Goal: Task Accomplishment & Management: Use online tool/utility

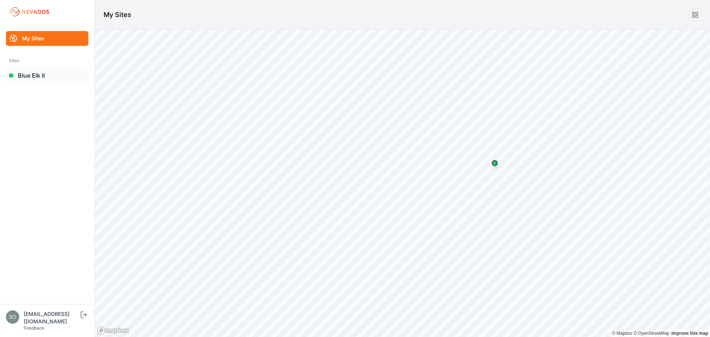
click at [46, 72] on link "Blue Elk II" at bounding box center [47, 75] width 82 height 15
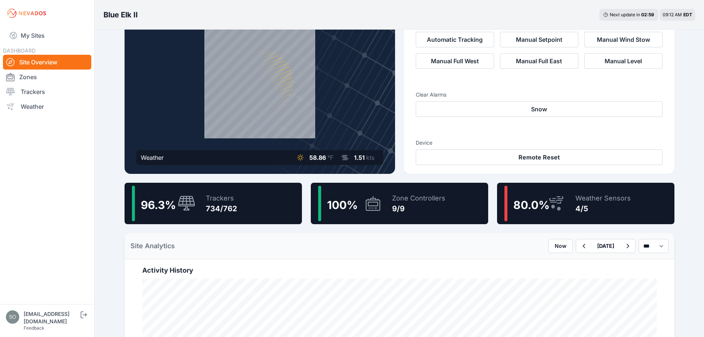
scroll to position [49, 0]
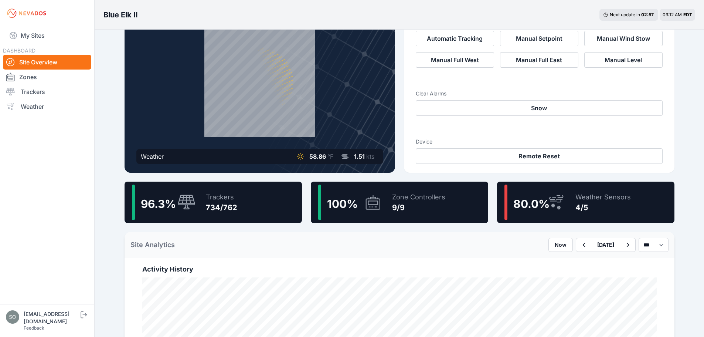
click at [396, 239] on div "Site Analytics Now September 01 2025 *** **** *****" at bounding box center [400, 245] width 550 height 26
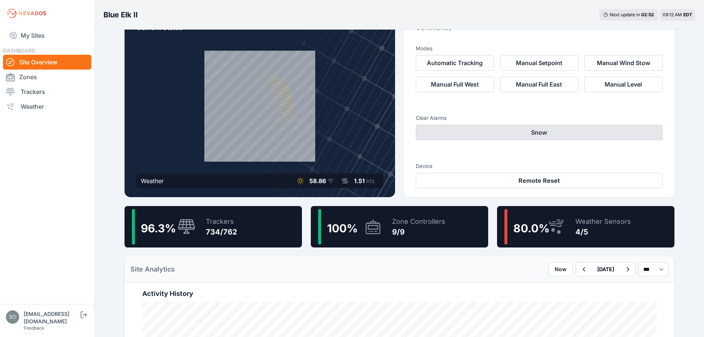
click at [476, 135] on button "Snow" at bounding box center [539, 133] width 247 height 16
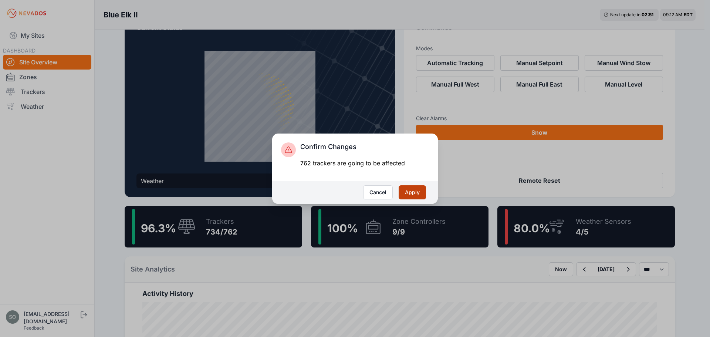
click at [421, 186] on button "Apply" at bounding box center [412, 192] width 27 height 14
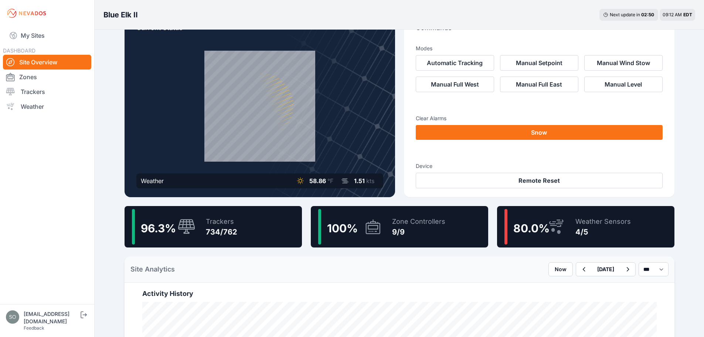
click at [424, 257] on div "Site Analytics Now September 01 2025 *** **** *****" at bounding box center [400, 269] width 550 height 26
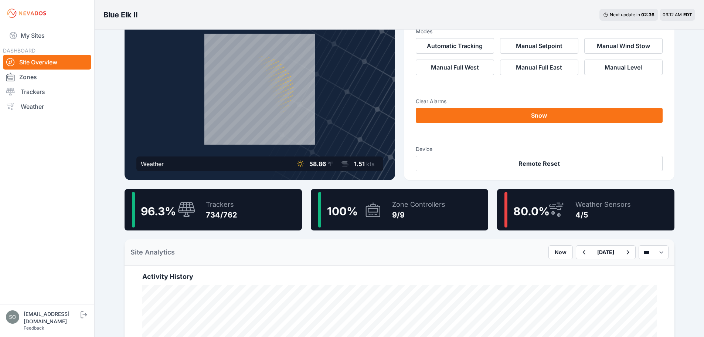
scroll to position [62, 0]
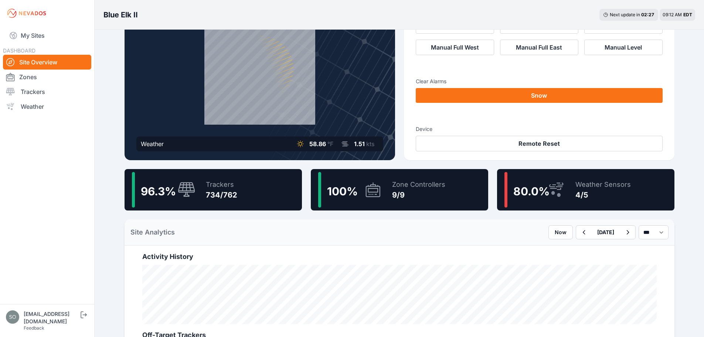
click at [332, 237] on div "Site Analytics Now September 01 2025 *** **** *****" at bounding box center [400, 232] width 550 height 26
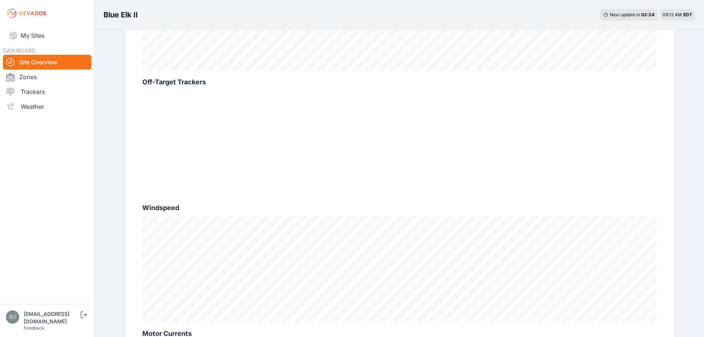
scroll to position [395, 0]
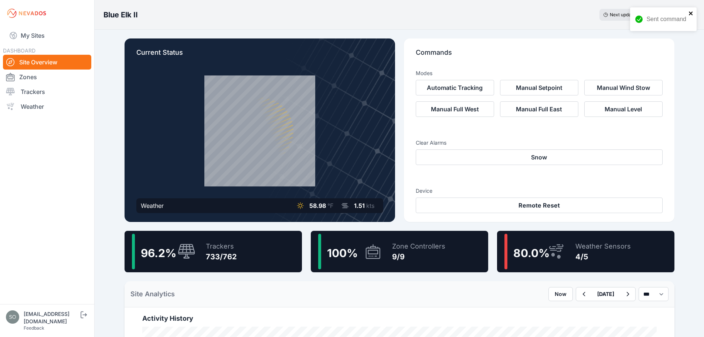
click at [689, 16] on icon "close" at bounding box center [691, 13] width 5 height 6
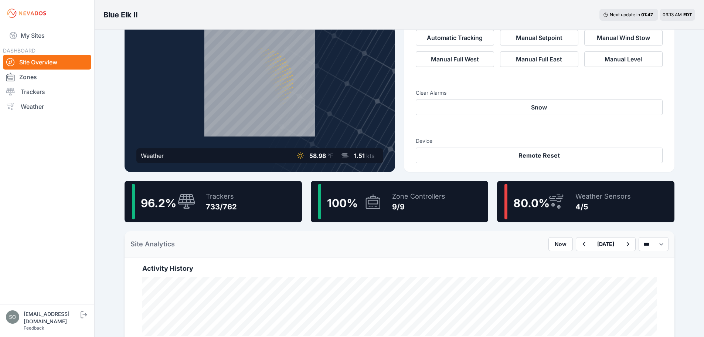
scroll to position [74, 0]
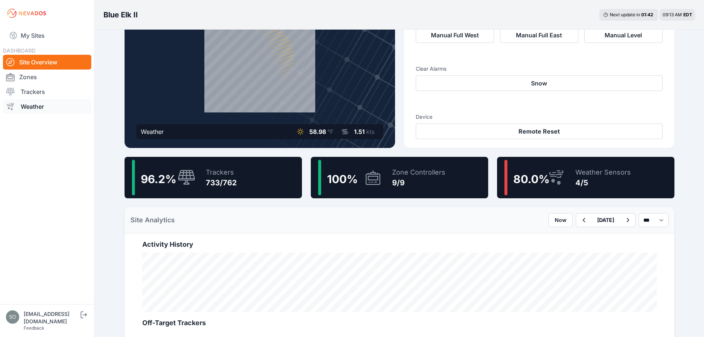
click at [36, 104] on link "Weather" at bounding box center [47, 106] width 88 height 15
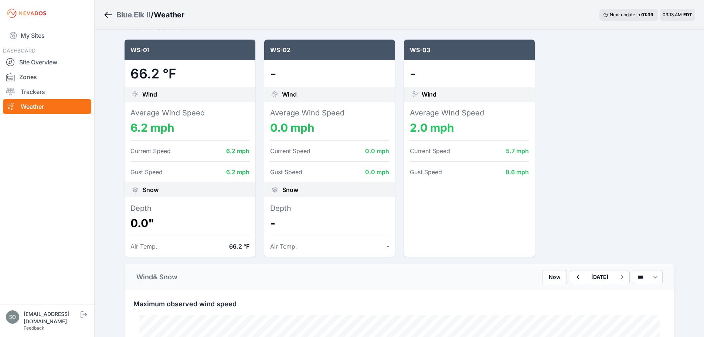
scroll to position [86, 0]
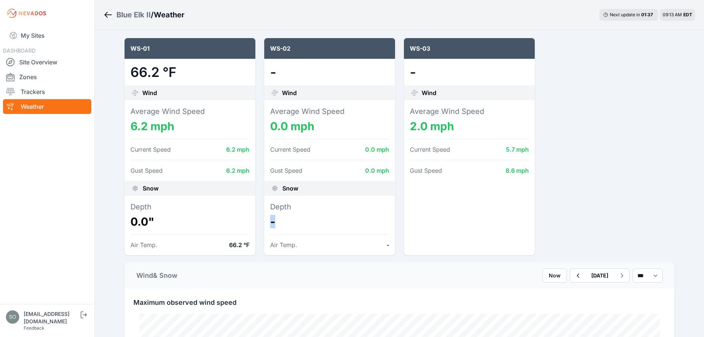
drag, startPoint x: 270, startPoint y: 222, endPoint x: 286, endPoint y: 222, distance: 15.5
click at [286, 222] on dd "-" at bounding box center [329, 221] width 119 height 13
click at [307, 223] on dd "-" at bounding box center [329, 221] width 119 height 13
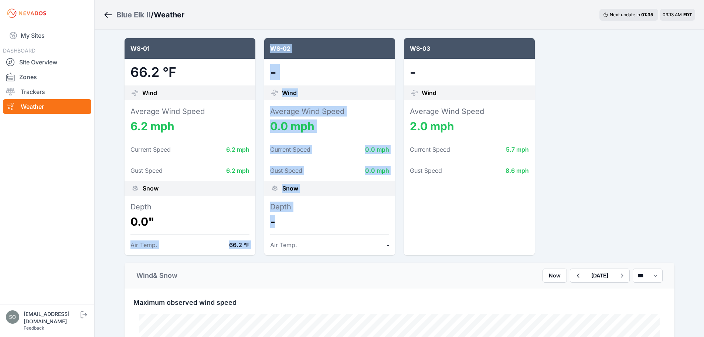
drag, startPoint x: 280, startPoint y: 221, endPoint x: 256, endPoint y: 221, distance: 24.0
click at [256, 221] on div "WS-01 66.2 °F Wind Average Wind Speed 6.2 mph Current Speed 6.2 mph Gust Speed …" at bounding box center [400, 146] width 550 height 217
click at [282, 223] on dd "-" at bounding box center [329, 221] width 119 height 13
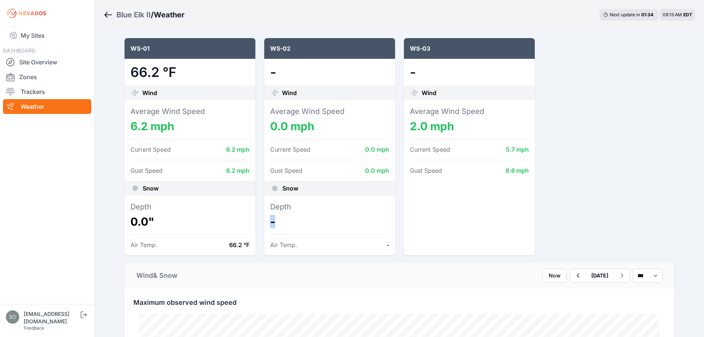
drag, startPoint x: 275, startPoint y: 223, endPoint x: 269, endPoint y: 223, distance: 6.3
click at [269, 223] on div "Depth - Air Temp. -" at bounding box center [329, 226] width 131 height 60
click at [285, 224] on dd "-" at bounding box center [329, 221] width 119 height 13
drag, startPoint x: 270, startPoint y: 221, endPoint x: 281, endPoint y: 222, distance: 11.5
click at [281, 222] on div "Depth - Air Temp. -" at bounding box center [329, 226] width 131 height 60
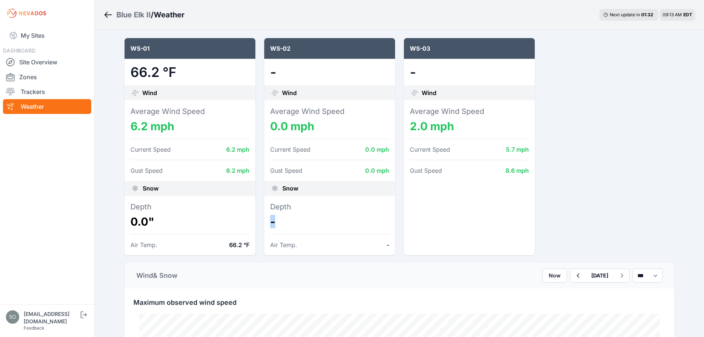
click at [284, 222] on dd "-" at bounding box center [329, 221] width 119 height 13
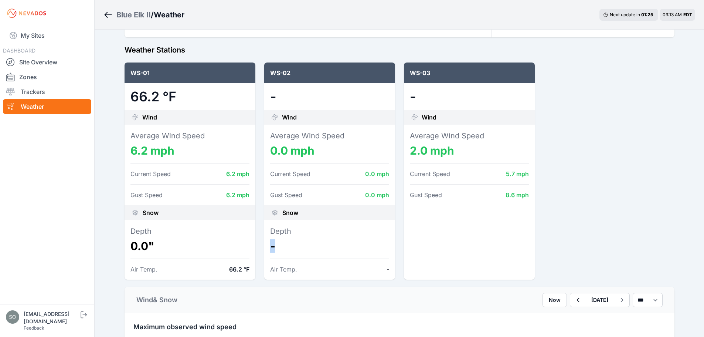
drag, startPoint x: 275, startPoint y: 247, endPoint x: 267, endPoint y: 247, distance: 8.1
click at [267, 247] on div "Depth - Air Temp. -" at bounding box center [329, 250] width 131 height 60
click at [289, 247] on dd "-" at bounding box center [329, 245] width 119 height 13
drag, startPoint x: 269, startPoint y: 247, endPoint x: 283, endPoint y: 247, distance: 14.1
click at [283, 247] on div "Depth - Air Temp. -" at bounding box center [329, 250] width 131 height 60
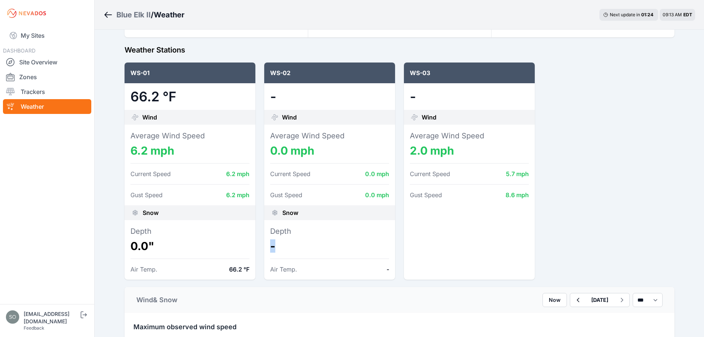
click at [285, 247] on dd "-" at bounding box center [329, 245] width 119 height 13
drag, startPoint x: 268, startPoint y: 246, endPoint x: 286, endPoint y: 246, distance: 17.7
click at [286, 246] on div "Depth - Air Temp. -" at bounding box center [329, 250] width 131 height 60
click at [286, 246] on dd "-" at bounding box center [329, 245] width 119 height 13
drag, startPoint x: 286, startPoint y: 246, endPoint x: 260, endPoint y: 247, distance: 26.3
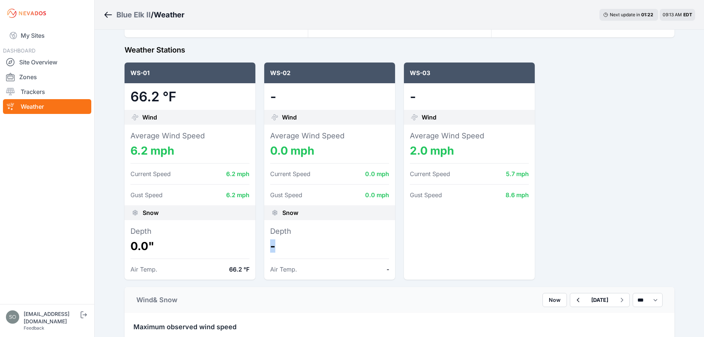
click at [260, 247] on div "WS-01 66.2 °F Wind Average Wind Speed 6.2 mph Current Speed 6.2 mph Gust Speed …" at bounding box center [400, 170] width 550 height 217
click at [278, 246] on dd "-" at bounding box center [329, 245] width 119 height 13
drag, startPoint x: 279, startPoint y: 246, endPoint x: 264, endPoint y: 228, distance: 23.4
click at [264, 228] on div "Depth - Air Temp. -" at bounding box center [329, 250] width 131 height 60
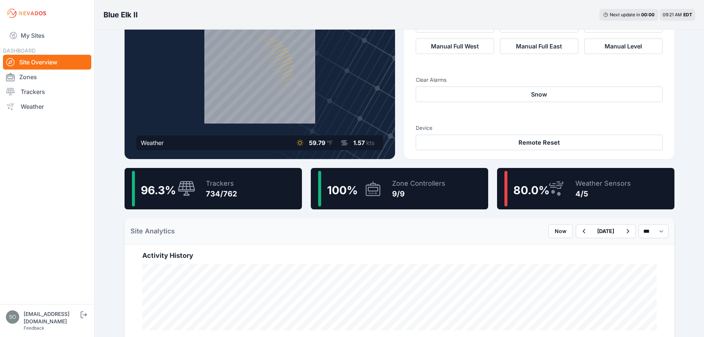
scroll to position [37, 0]
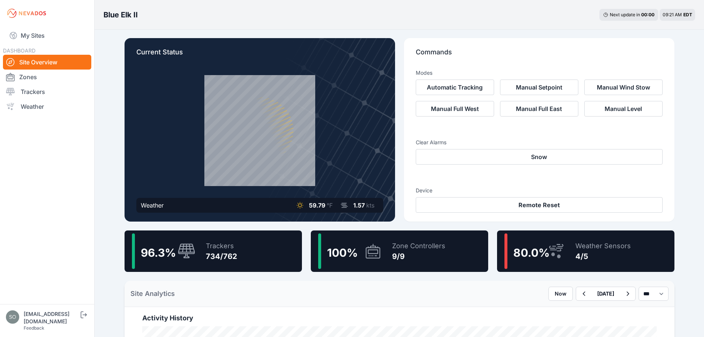
scroll to position [0, 0]
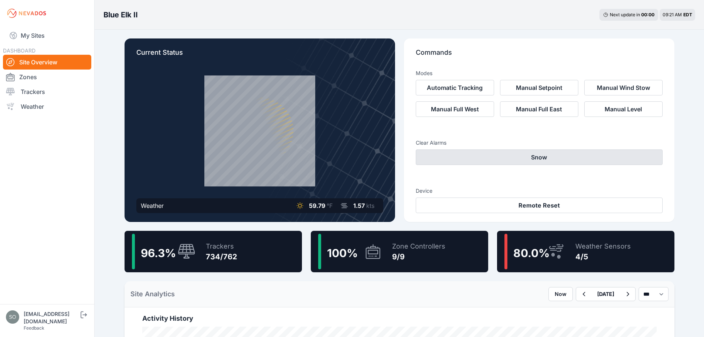
click at [539, 158] on button "Snow" at bounding box center [539, 157] width 247 height 16
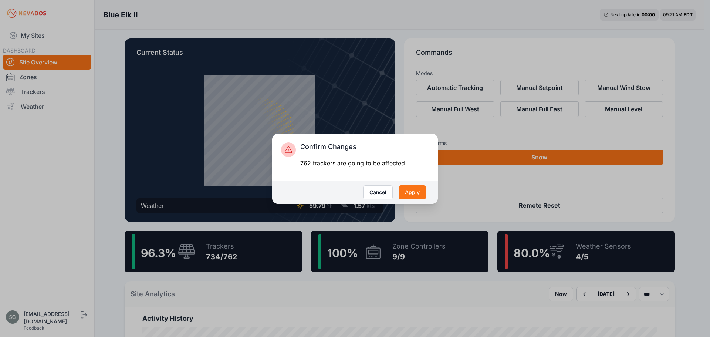
click at [539, 158] on div "Confirm Changes 762 trackers are going to be affected Cancel Apply" at bounding box center [355, 168] width 710 height 337
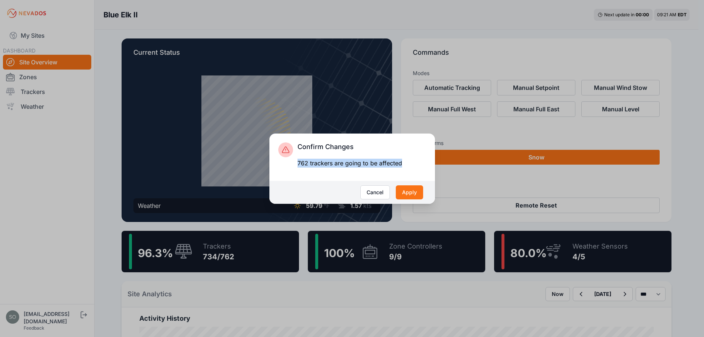
click at [539, 158] on div "Confirm Changes 762 trackers are going to be affected Cancel Apply" at bounding box center [352, 168] width 704 height 337
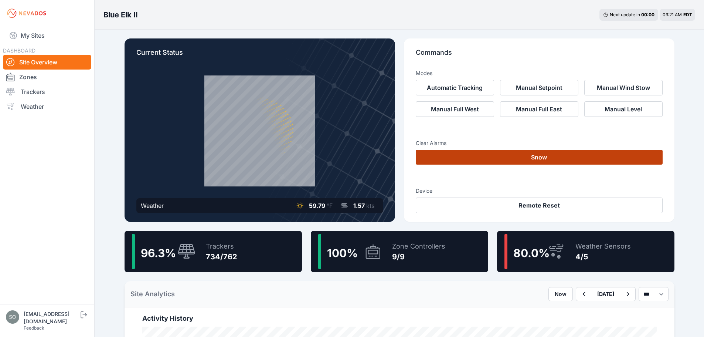
click at [537, 157] on button "Snow" at bounding box center [539, 157] width 247 height 15
click at [581, 162] on button "Snow" at bounding box center [539, 157] width 247 height 15
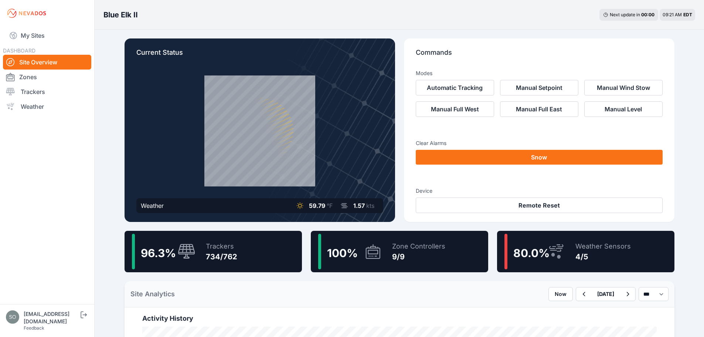
click at [674, 169] on div "Commands Modes Automatic Tracking Manual Setpoint Manual Wind Stow Manual Full …" at bounding box center [539, 129] width 271 height 183
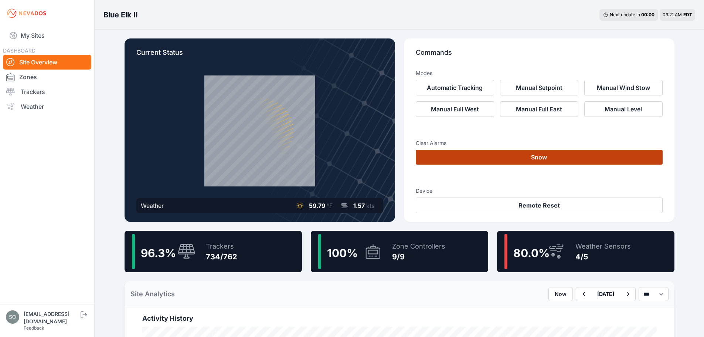
click at [631, 153] on button "Snow" at bounding box center [539, 157] width 247 height 15
click at [536, 154] on button "Snow" at bounding box center [539, 157] width 247 height 15
